Goal: Information Seeking & Learning: Find specific page/section

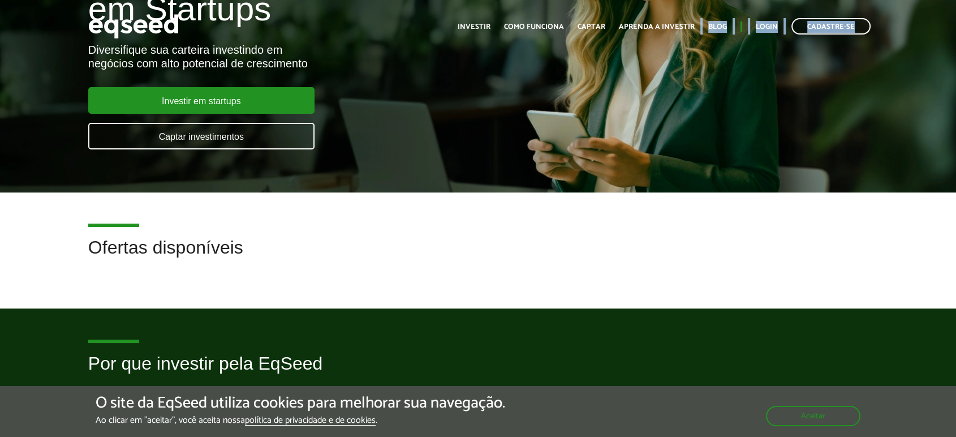
drag, startPoint x: 655, startPoint y: 105, endPoint x: 676, endPoint y: 36, distance: 72.8
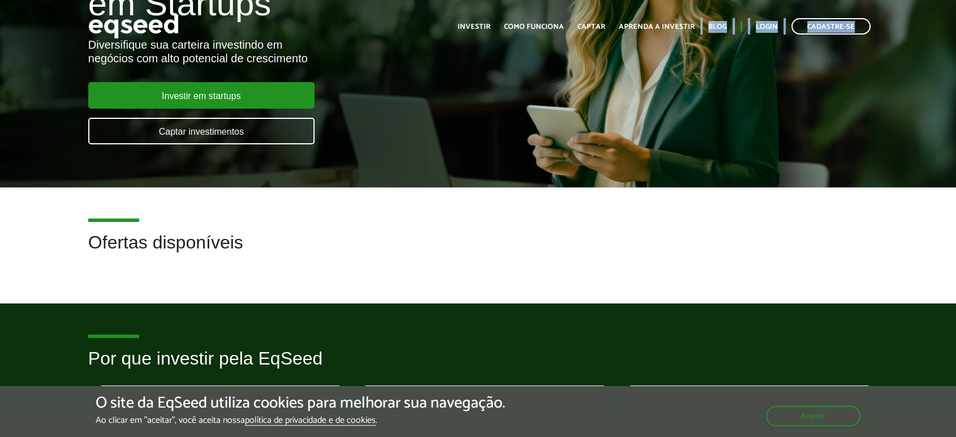
click at [676, 36] on body "Cadastre-se Toggle navigation Toggle navigation Início Investir Captar" at bounding box center [478, 81] width 956 height 437
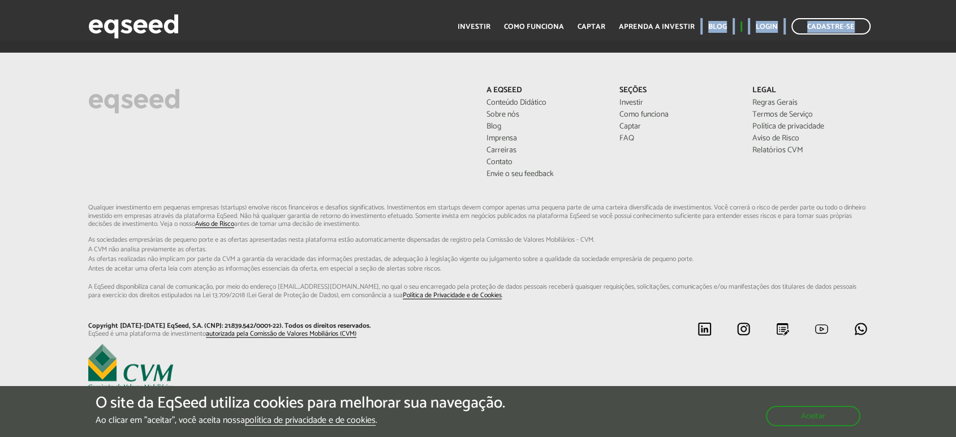
scroll to position [2800, 0]
click at [771, 149] on link "Relatórios CVM" at bounding box center [810, 150] width 116 height 8
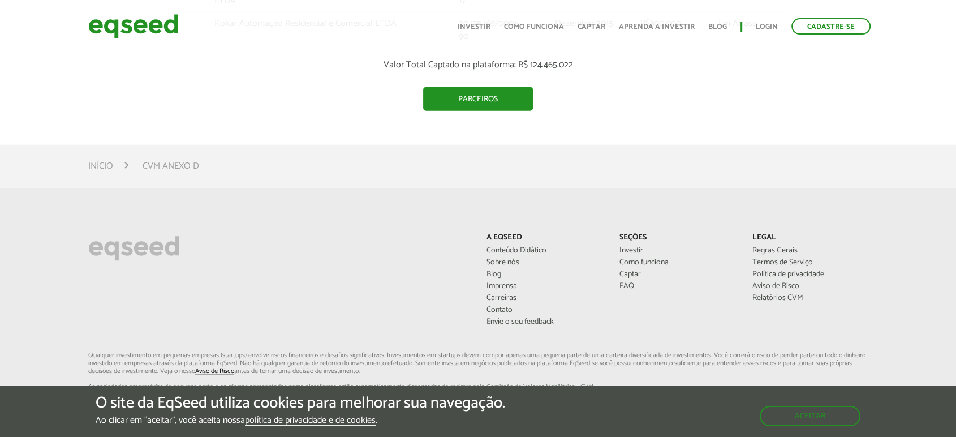
scroll to position [2683, 0]
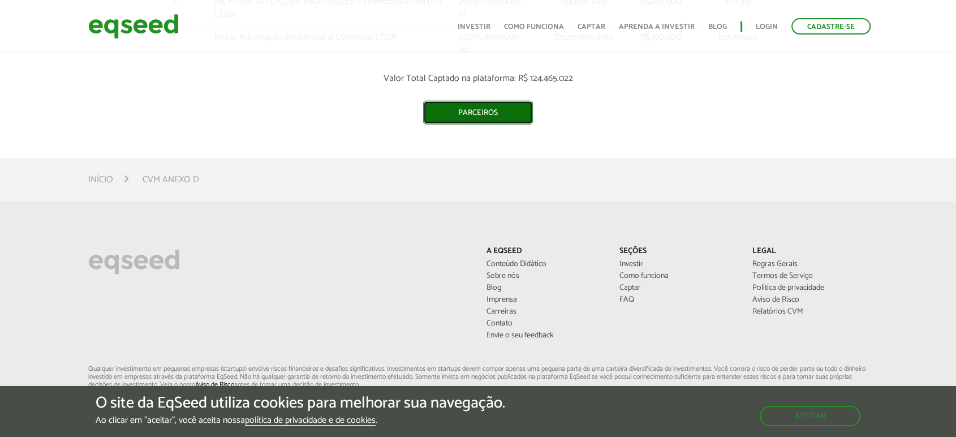
click at [471, 124] on link "Parceiros" at bounding box center [478, 113] width 110 height 24
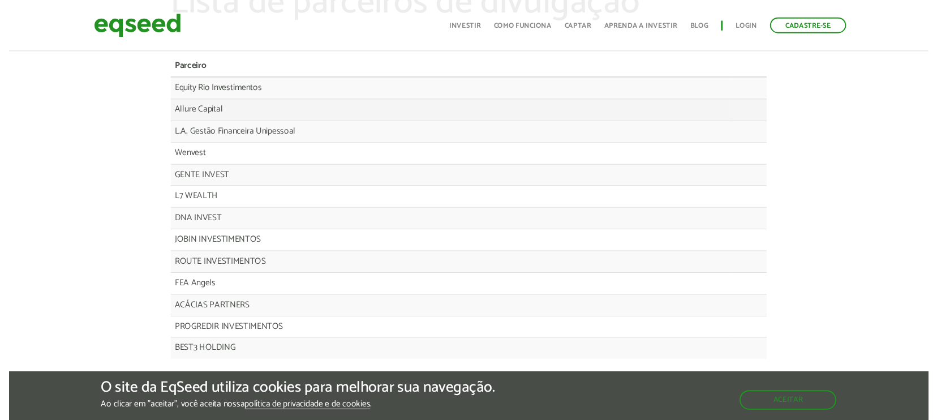
scroll to position [68, 0]
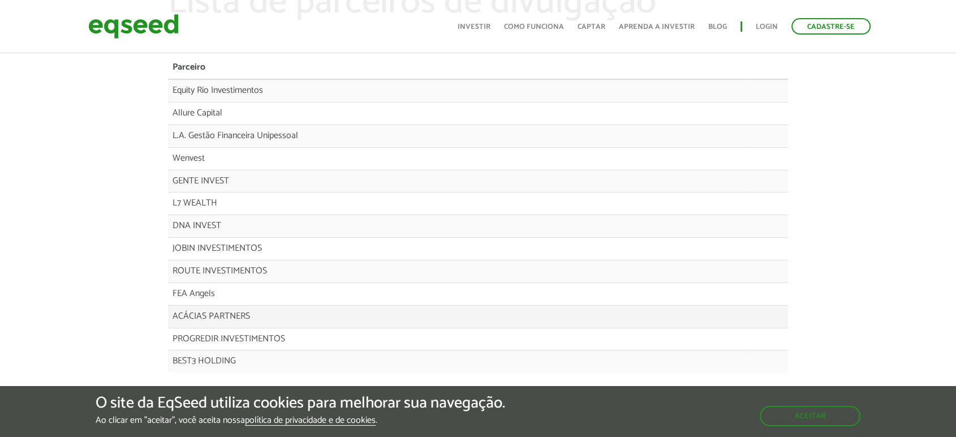
drag, startPoint x: 270, startPoint y: 316, endPoint x: 174, endPoint y: 320, distance: 96.2
click at [174, 320] on td "ACÁCIAS PARTNERS" at bounding box center [458, 316] width 581 height 23
copy td "ACÁCIAS PARTNERS"
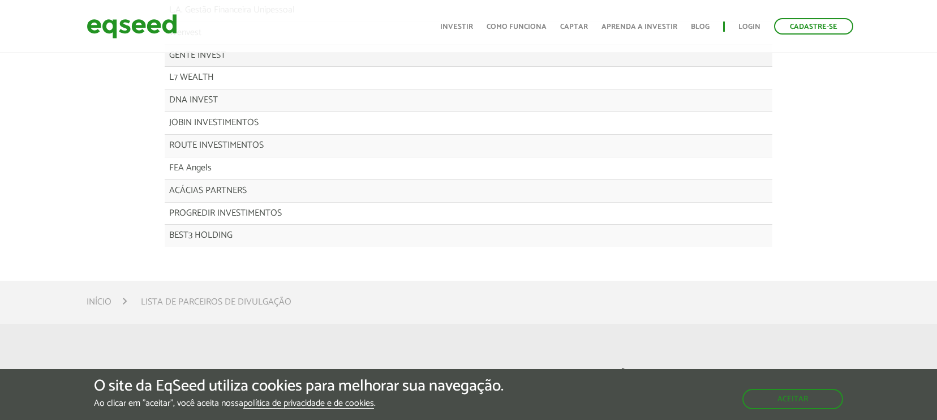
scroll to position [195, 0]
drag, startPoint x: 269, startPoint y: 143, endPoint x: 167, endPoint y: 137, distance: 101.4
click at [167, 137] on td "ROUTE INVESTIMENTOS" at bounding box center [449, 144] width 569 height 23
copy td "ROUTE INVESTIMENTOS"
drag, startPoint x: 231, startPoint y: 168, endPoint x: 174, endPoint y: 165, distance: 57.8
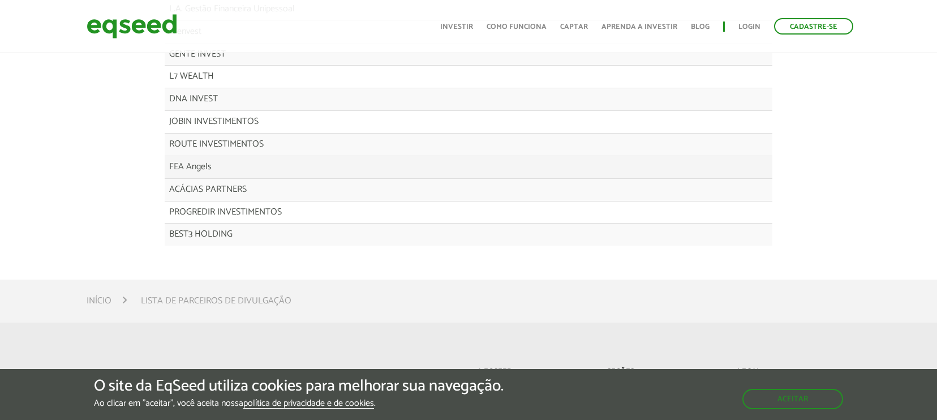
click at [174, 165] on td "FEA Angels" at bounding box center [449, 167] width 569 height 23
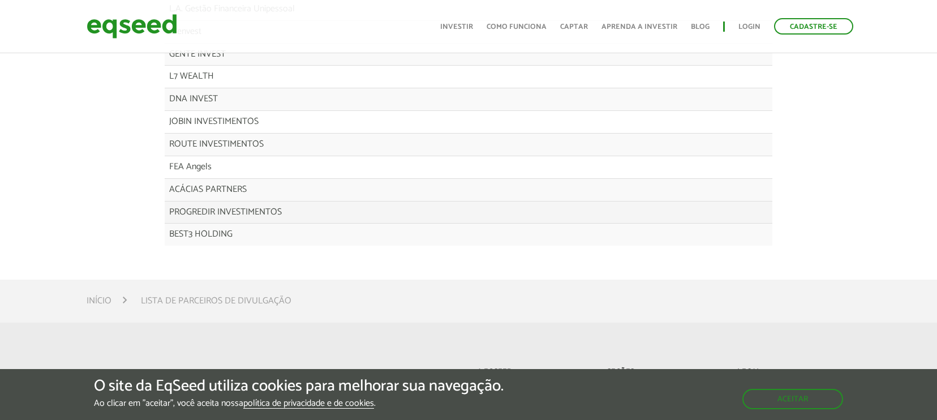
drag, startPoint x: 291, startPoint y: 205, endPoint x: 167, endPoint y: 213, distance: 124.1
click at [167, 213] on td "PROGREDIR INVESTIMENTOS" at bounding box center [449, 212] width 569 height 23
copy td "PROGREDIR INVESTIMENTOS"
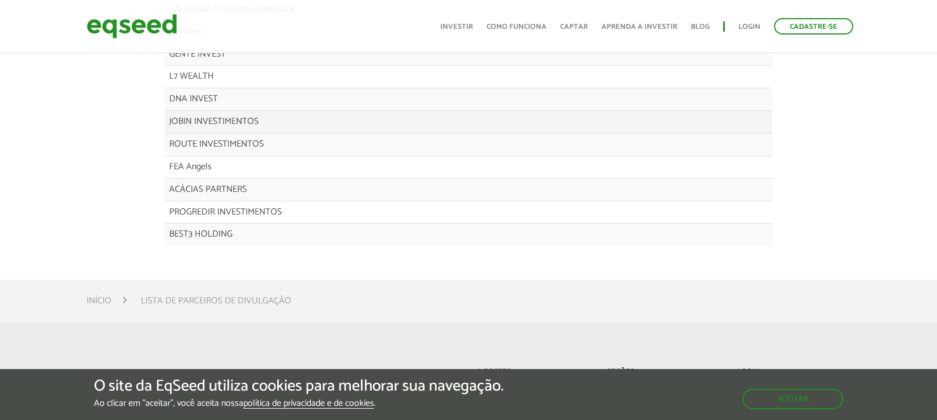
drag, startPoint x: 263, startPoint y: 115, endPoint x: 167, endPoint y: 121, distance: 96.4
click at [167, 121] on td "JOBIN INVESTIMENTOS" at bounding box center [449, 122] width 569 height 23
copy td "JOBIN INVESTIMENTOS"
drag, startPoint x: 227, startPoint y: 92, endPoint x: 165, endPoint y: 100, distance: 62.2
click at [165, 100] on td "DNA INVEST" at bounding box center [449, 99] width 569 height 23
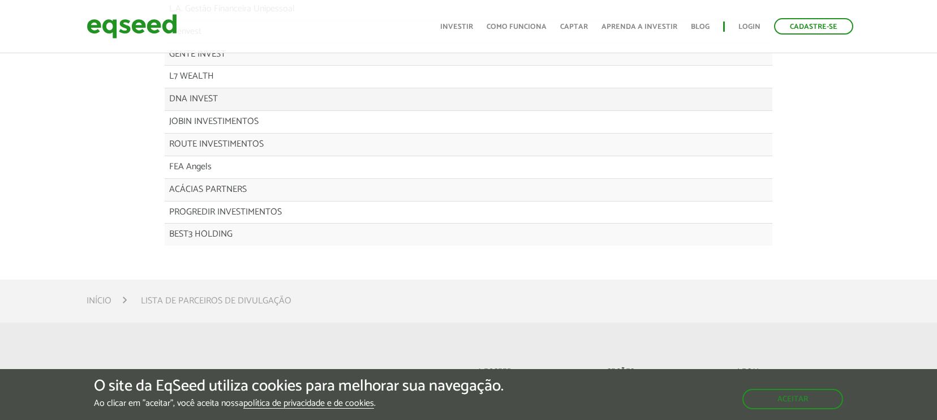
copy td "DNA INVEST"
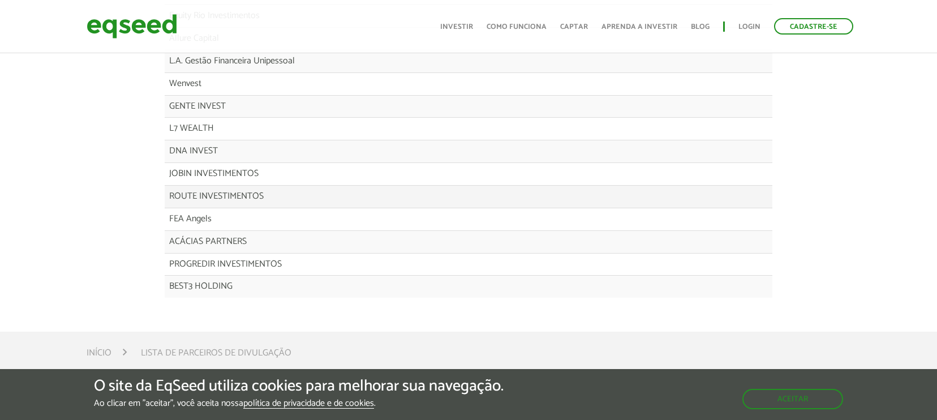
scroll to position [142, 0]
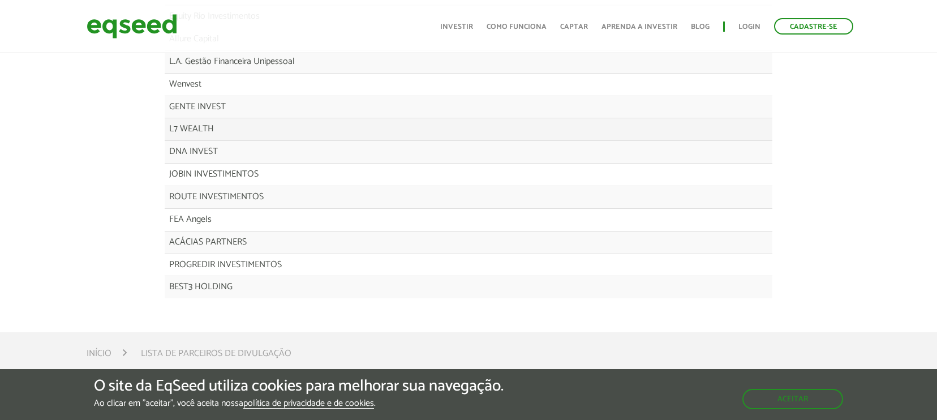
drag, startPoint x: 213, startPoint y: 124, endPoint x: 169, endPoint y: 127, distance: 43.6
click at [169, 127] on td "L7 WEALTH" at bounding box center [449, 129] width 569 height 23
copy td "L7 WEALTH"
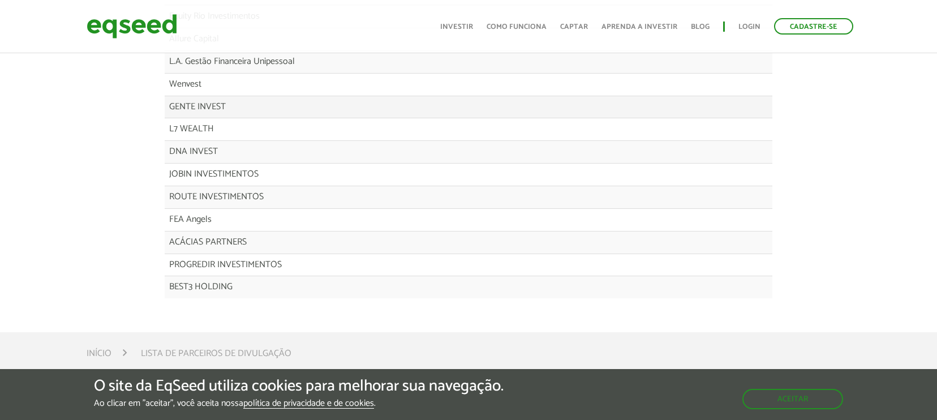
drag, startPoint x: 234, startPoint y: 101, endPoint x: 166, endPoint y: 98, distance: 67.4
click at [166, 98] on td "GENTE INVEST" at bounding box center [449, 107] width 569 height 23
copy td "GENTE INVEST"
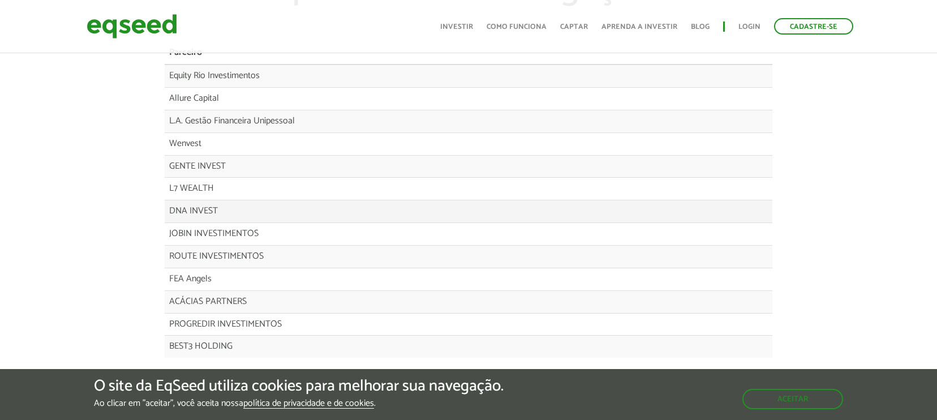
scroll to position [78, 0]
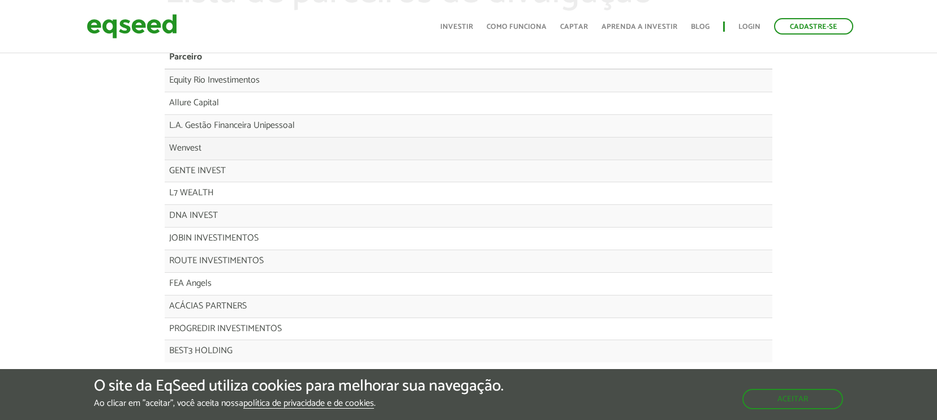
drag, startPoint x: 212, startPoint y: 136, endPoint x: 172, endPoint y: 146, distance: 40.9
click at [172, 146] on td "Wenvest" at bounding box center [449, 148] width 569 height 23
copy td "Wenvest"
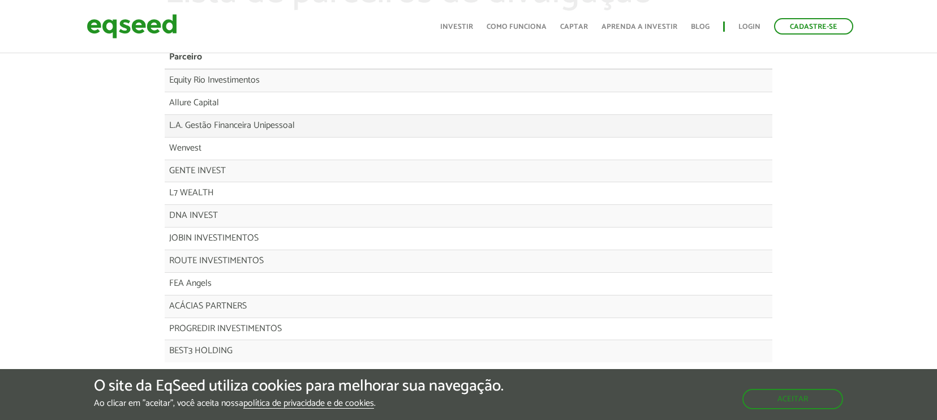
drag, startPoint x: 301, startPoint y: 123, endPoint x: 167, endPoint y: 130, distance: 134.2
click at [167, 130] on td "L.A. Gestão Financeira Unipessoal" at bounding box center [449, 125] width 569 height 23
copy td "L.A. Gestão Financeira Unipessoal"
click at [214, 101] on td "Allure Capital" at bounding box center [449, 103] width 569 height 23
drag, startPoint x: 221, startPoint y: 101, endPoint x: 163, endPoint y: 111, distance: 58.6
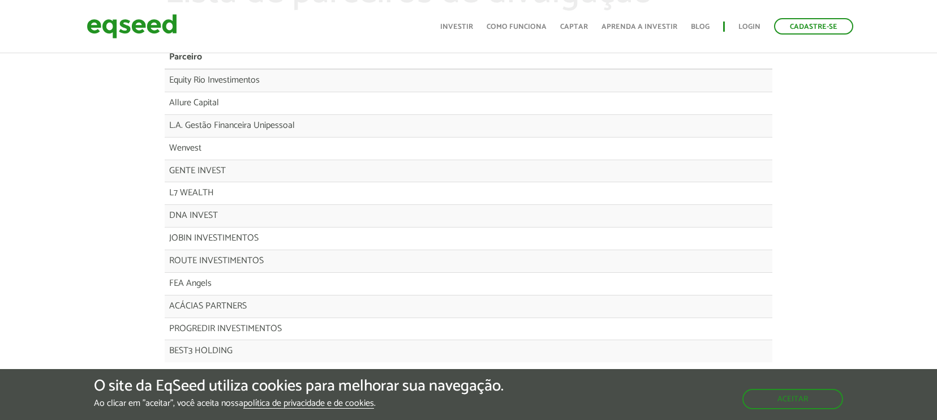
click at [163, 111] on div "Lista de parceiros de divulgação [GEOGRAPHIC_DATA] Equity Rio Investimentos All…" at bounding box center [468, 173] width 624 height 400
drag, startPoint x: 227, startPoint y: 103, endPoint x: 169, endPoint y: 104, distance: 58.8
click at [169, 104] on td "Allure Capital" at bounding box center [449, 103] width 569 height 23
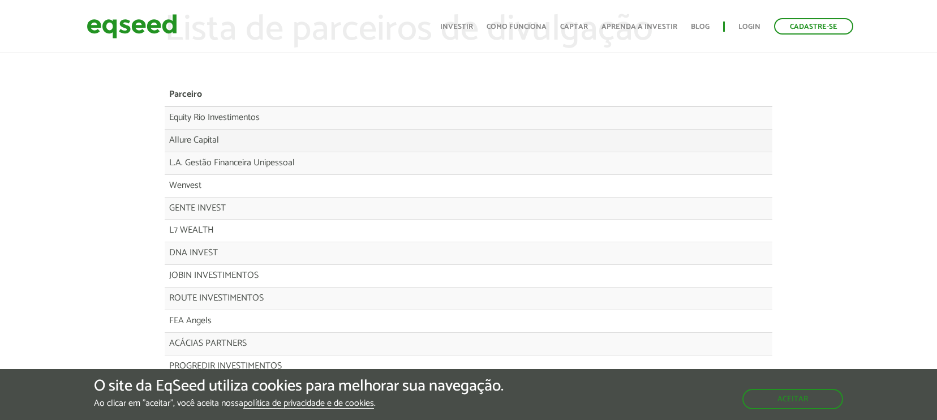
scroll to position [38, 0]
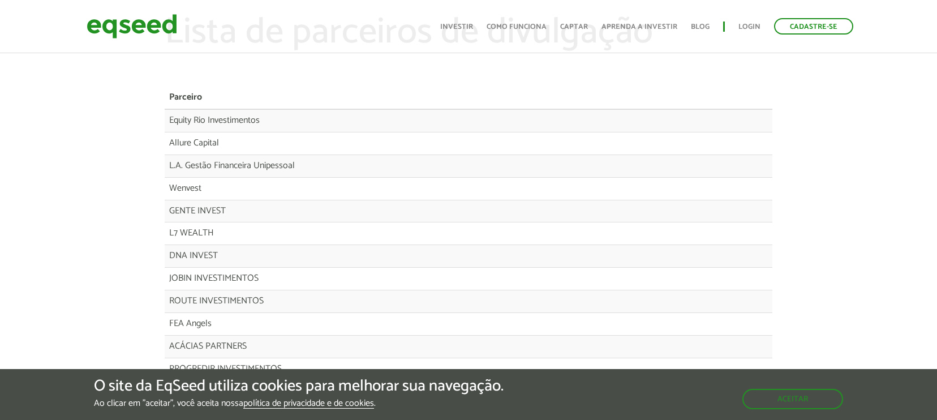
drag, startPoint x: 271, startPoint y: 121, endPoint x: 163, endPoint y: 111, distance: 107.9
click at [163, 111] on div "Lista de parceiros de divulgação [GEOGRAPHIC_DATA] Equity Rio Investimentos All…" at bounding box center [468, 213] width 624 height 400
click at [236, 111] on td "Equity Rio Investimentos" at bounding box center [449, 120] width 569 height 23
drag, startPoint x: 265, startPoint y: 120, endPoint x: 167, endPoint y: 123, distance: 97.3
click at [167, 123] on td "Equity Rio Investimentos" at bounding box center [449, 120] width 569 height 23
